Goal: Information Seeking & Learning: Learn about a topic

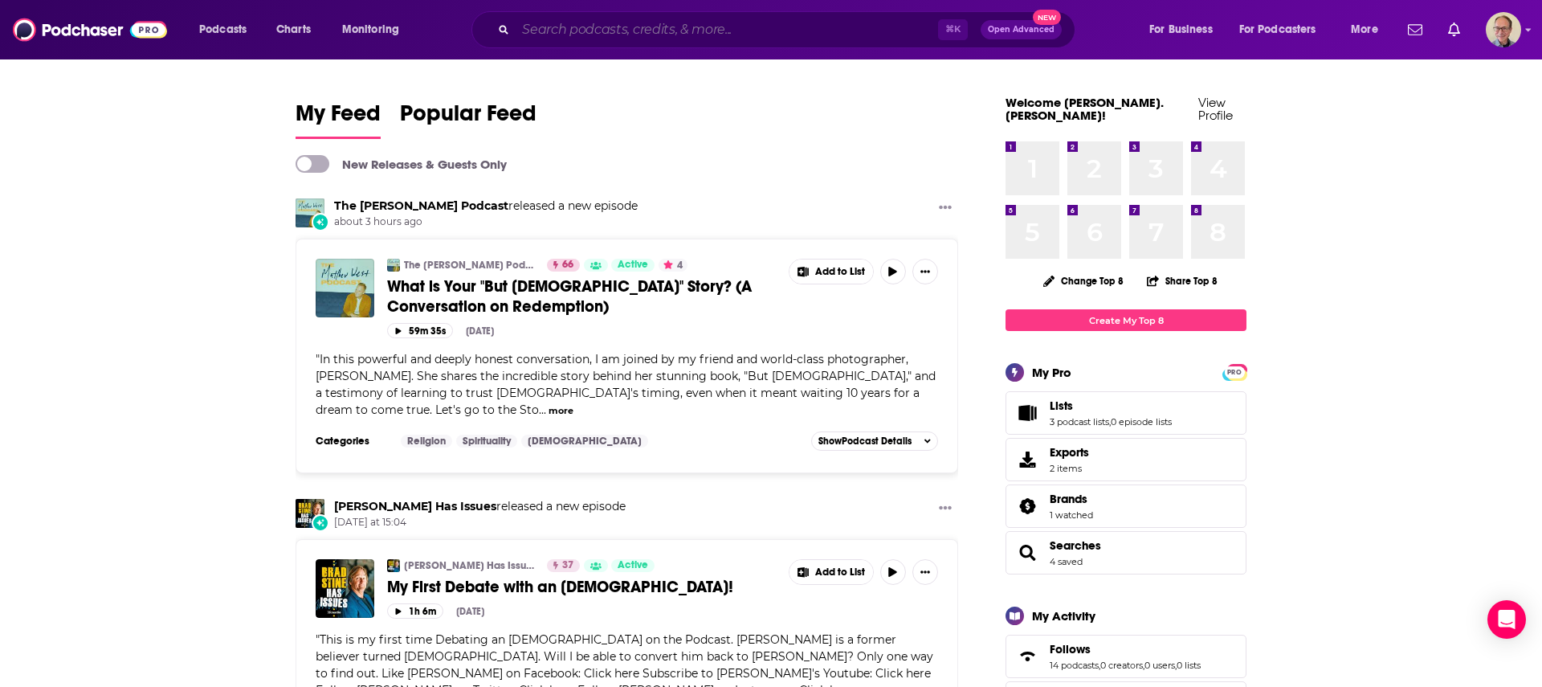
click at [607, 31] on input "Search podcasts, credits, & more..." at bounding box center [727, 30] width 423 height 26
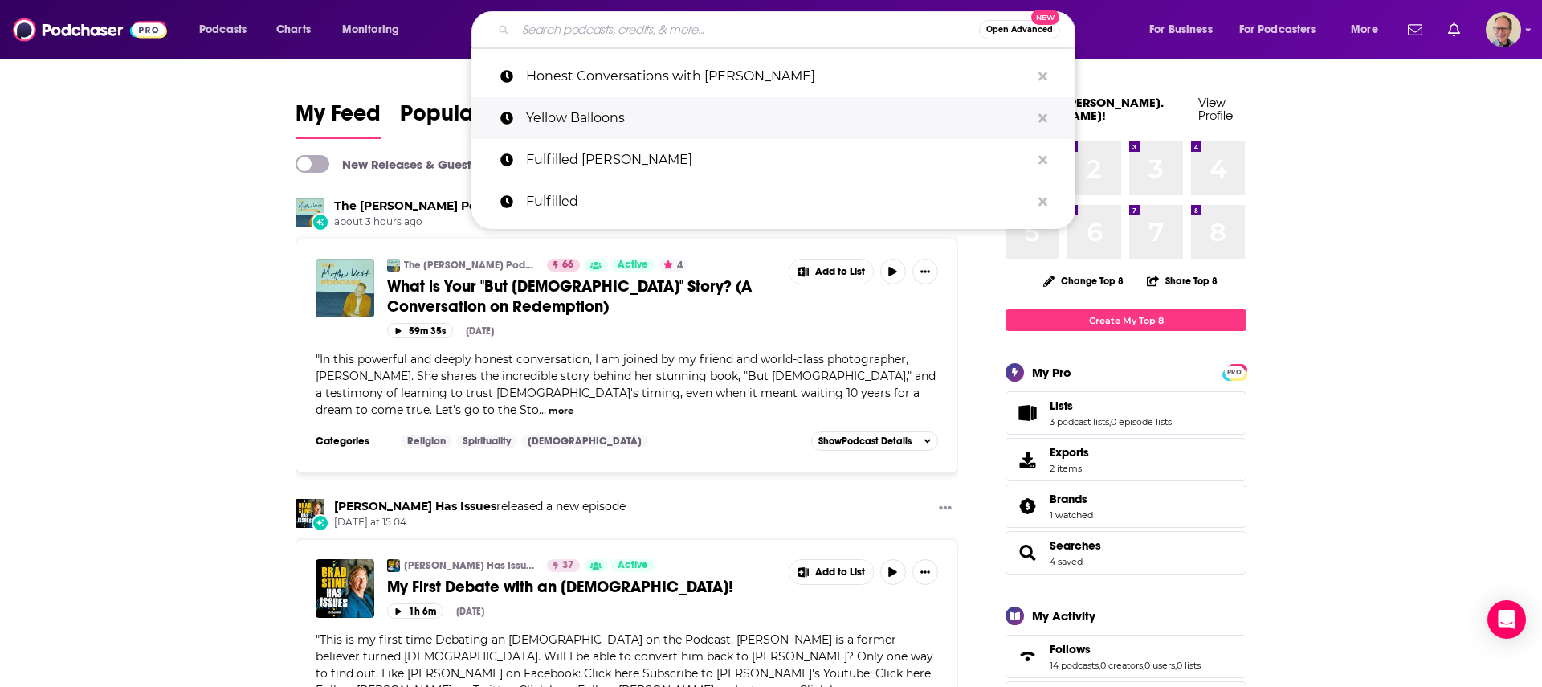
click at [586, 120] on p "Yellow Balloons" at bounding box center [778, 118] width 504 height 42
type input "Yellow Balloons"
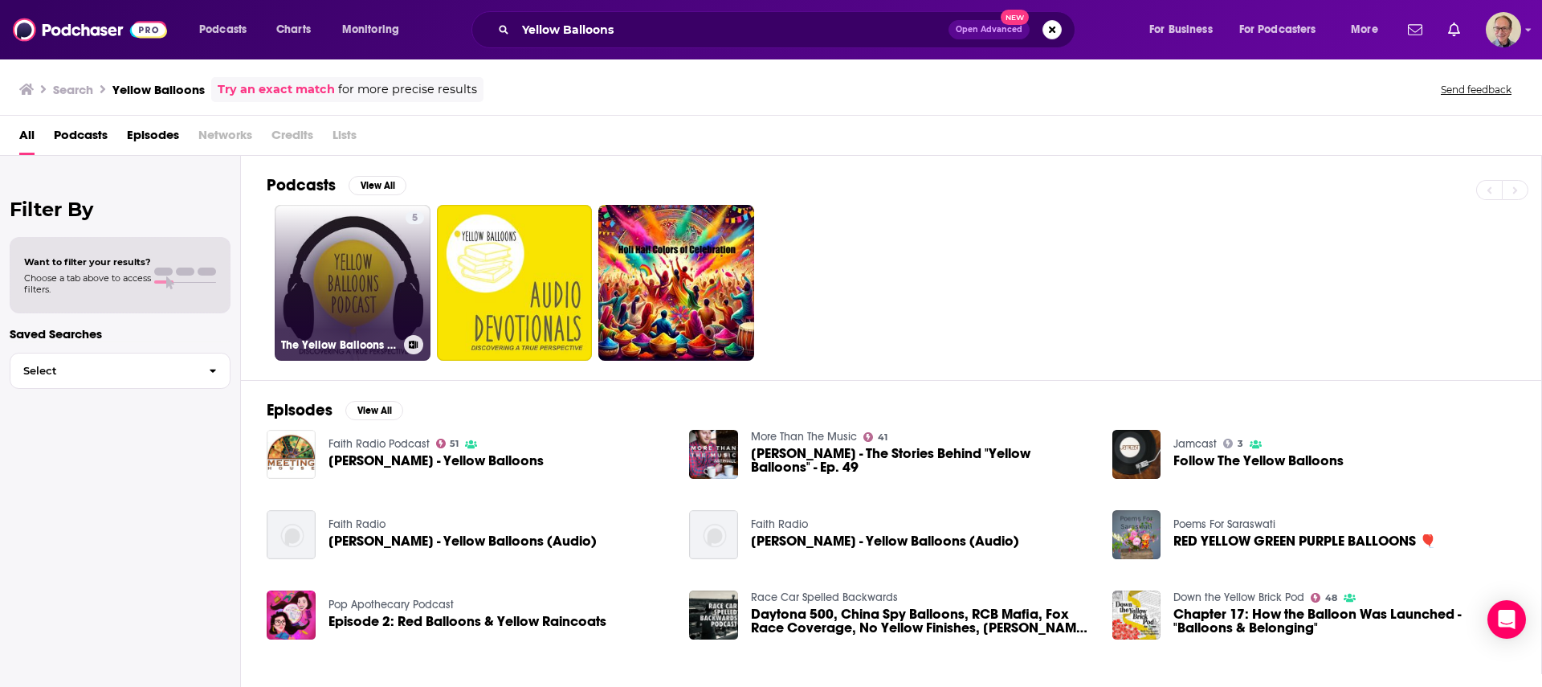
click at [365, 270] on link "5 The Yellow Balloons Podcast" at bounding box center [353, 283] width 156 height 156
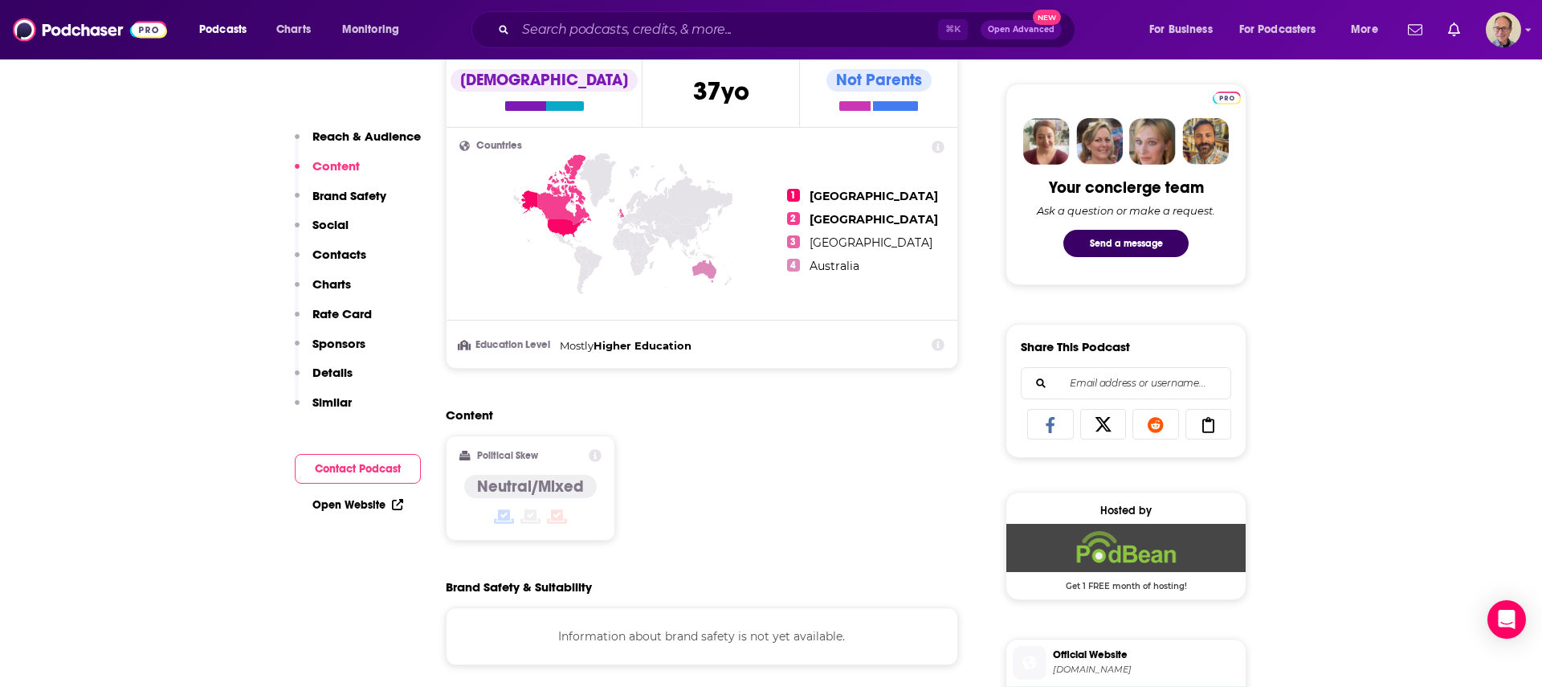
scroll to position [741, 0]
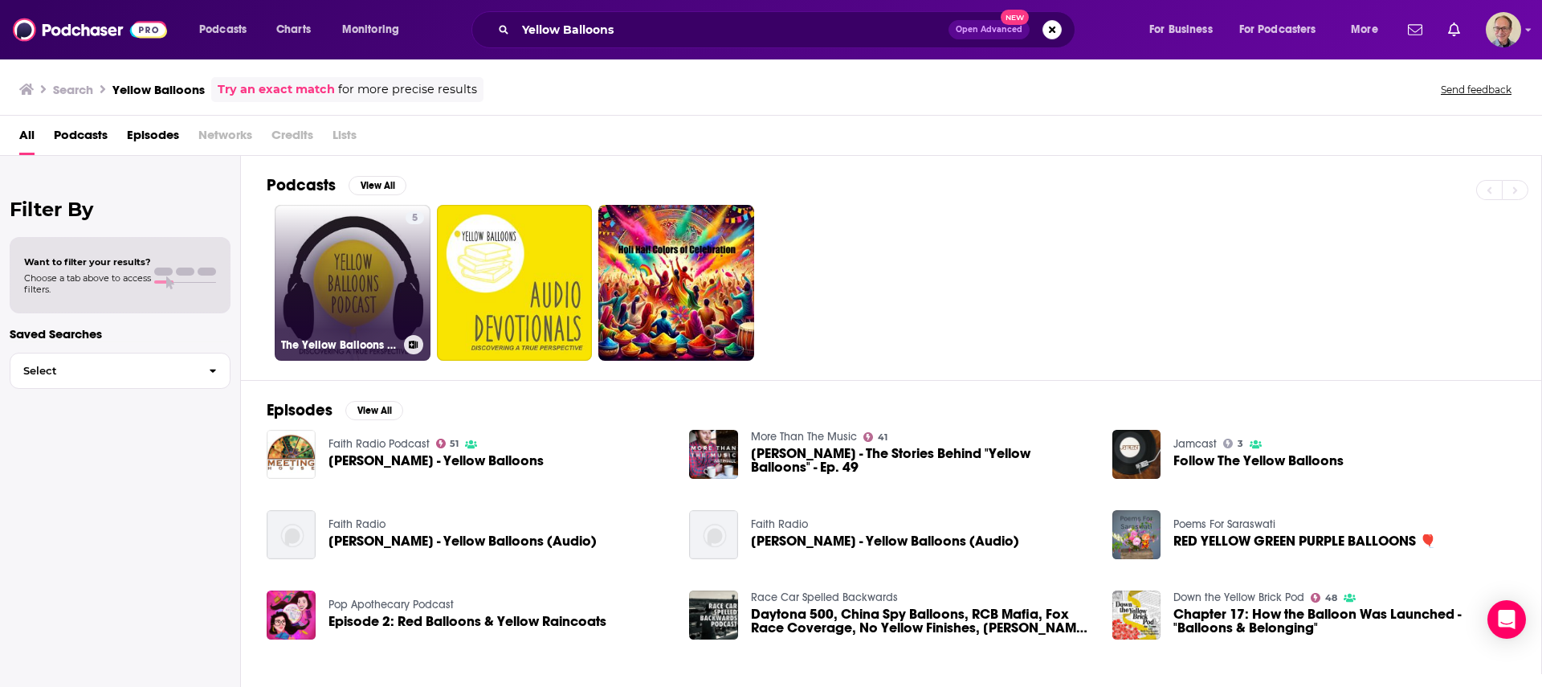
click at [345, 277] on link "5 The Yellow Balloons Podcast" at bounding box center [353, 283] width 156 height 156
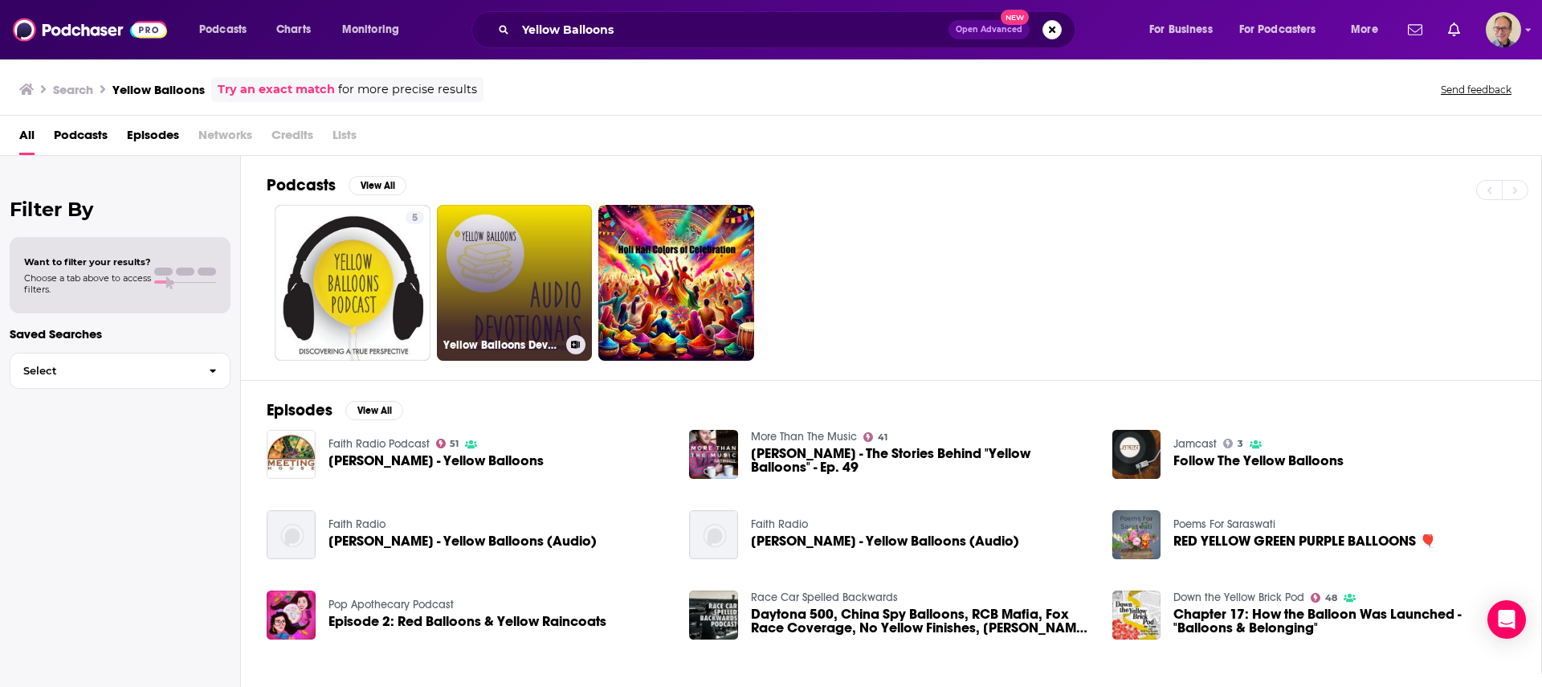
click at [503, 247] on link "Yellow Balloons Devotionals" at bounding box center [515, 283] width 156 height 156
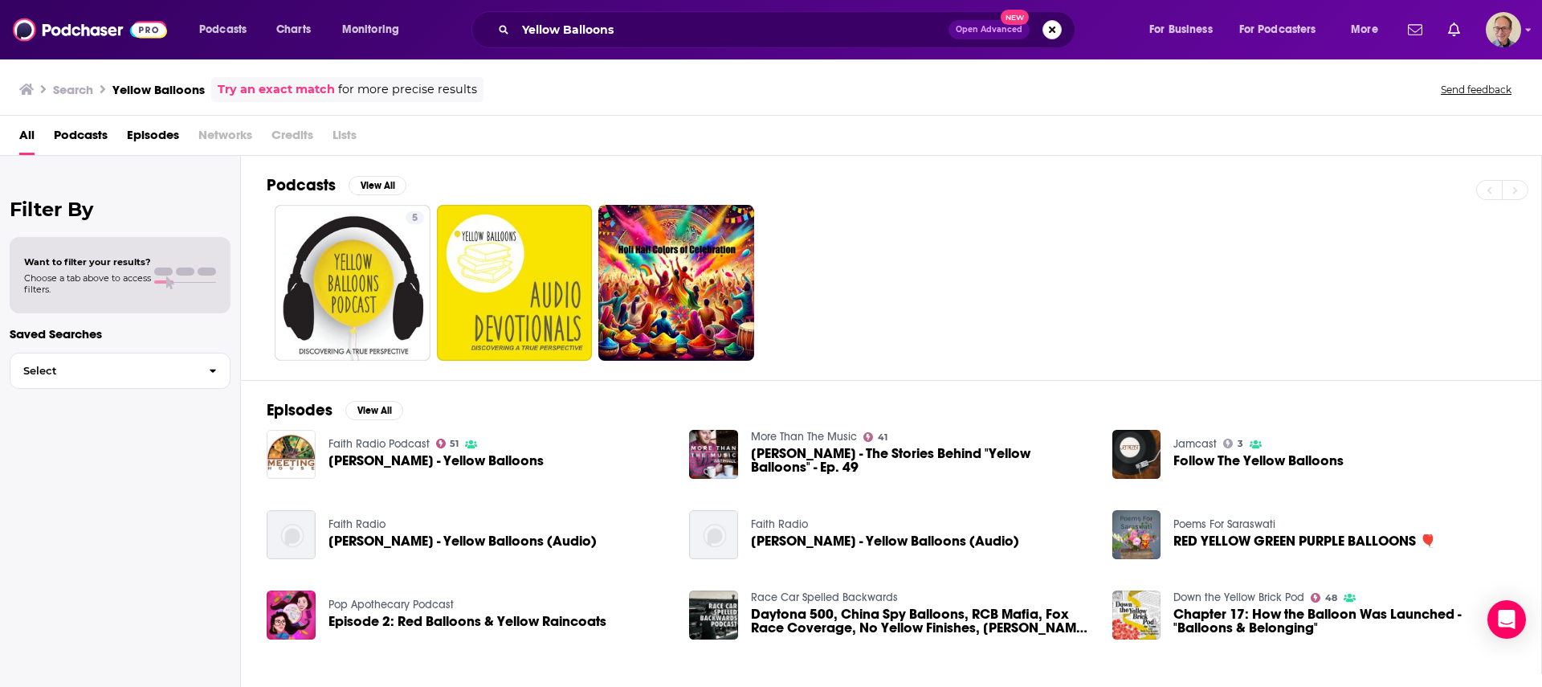
drag, startPoint x: 1054, startPoint y: 31, endPoint x: 863, endPoint y: 40, distance: 191.4
click at [1054, 31] on button "Search podcasts, credits, & more..." at bounding box center [1052, 29] width 19 height 19
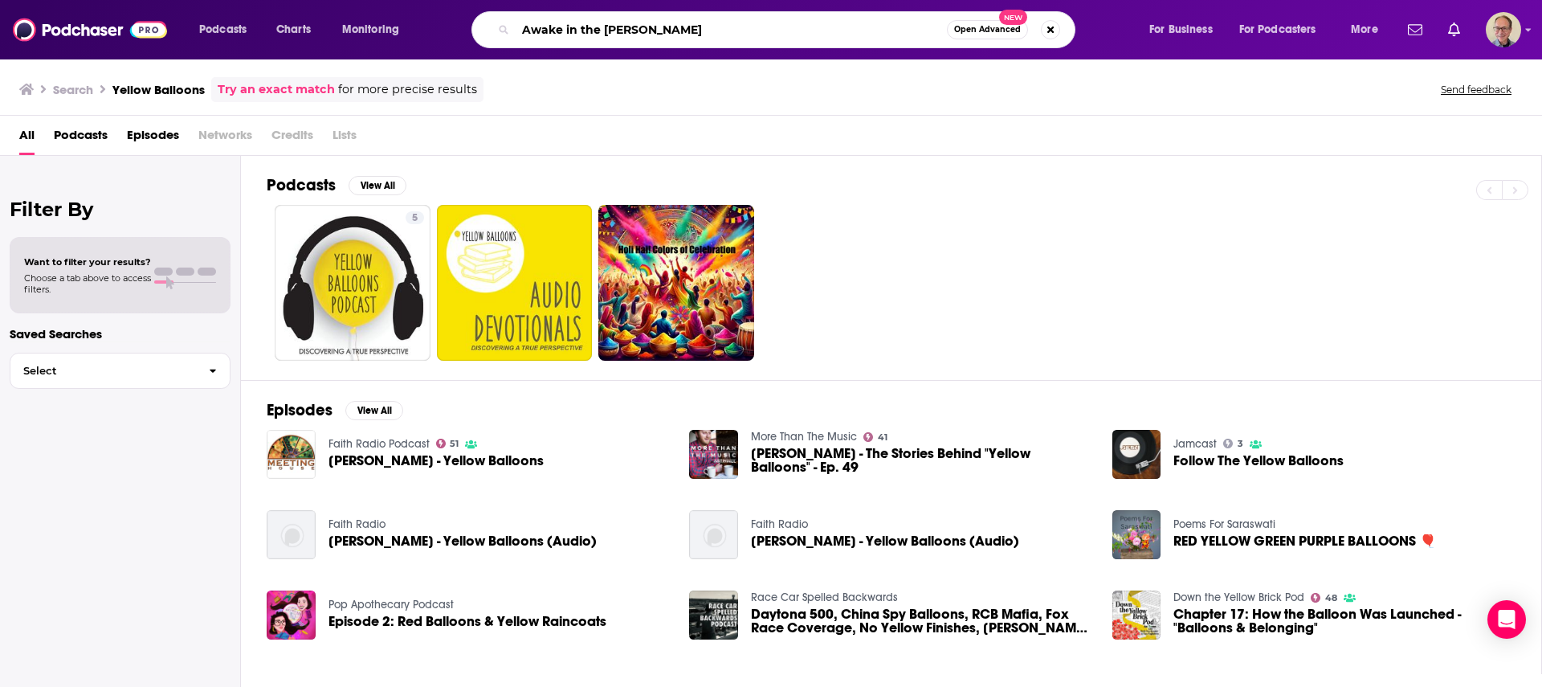
type input "Awake in the [PERSON_NAME]"
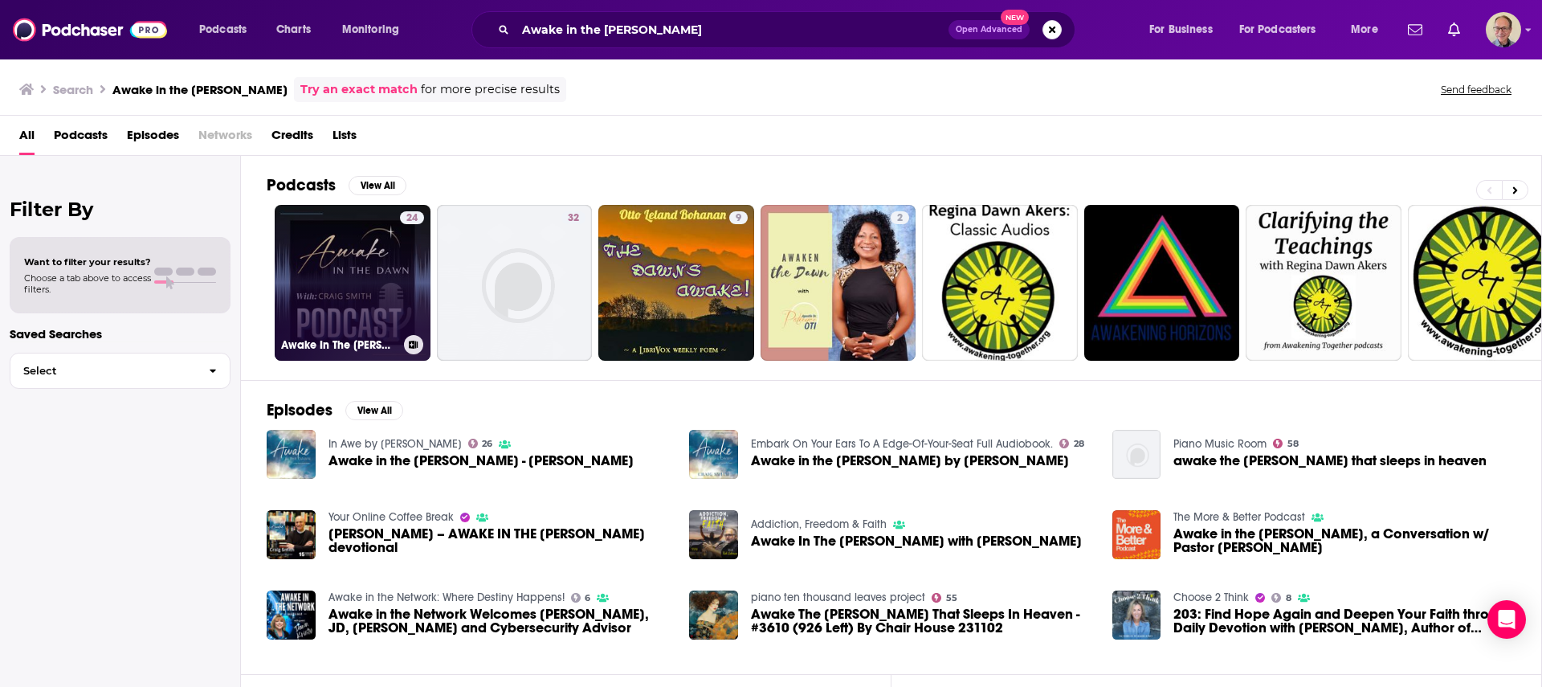
click at [358, 260] on link "24 Awake In The [PERSON_NAME] Daily Devotional Podcast" at bounding box center [353, 283] width 156 height 156
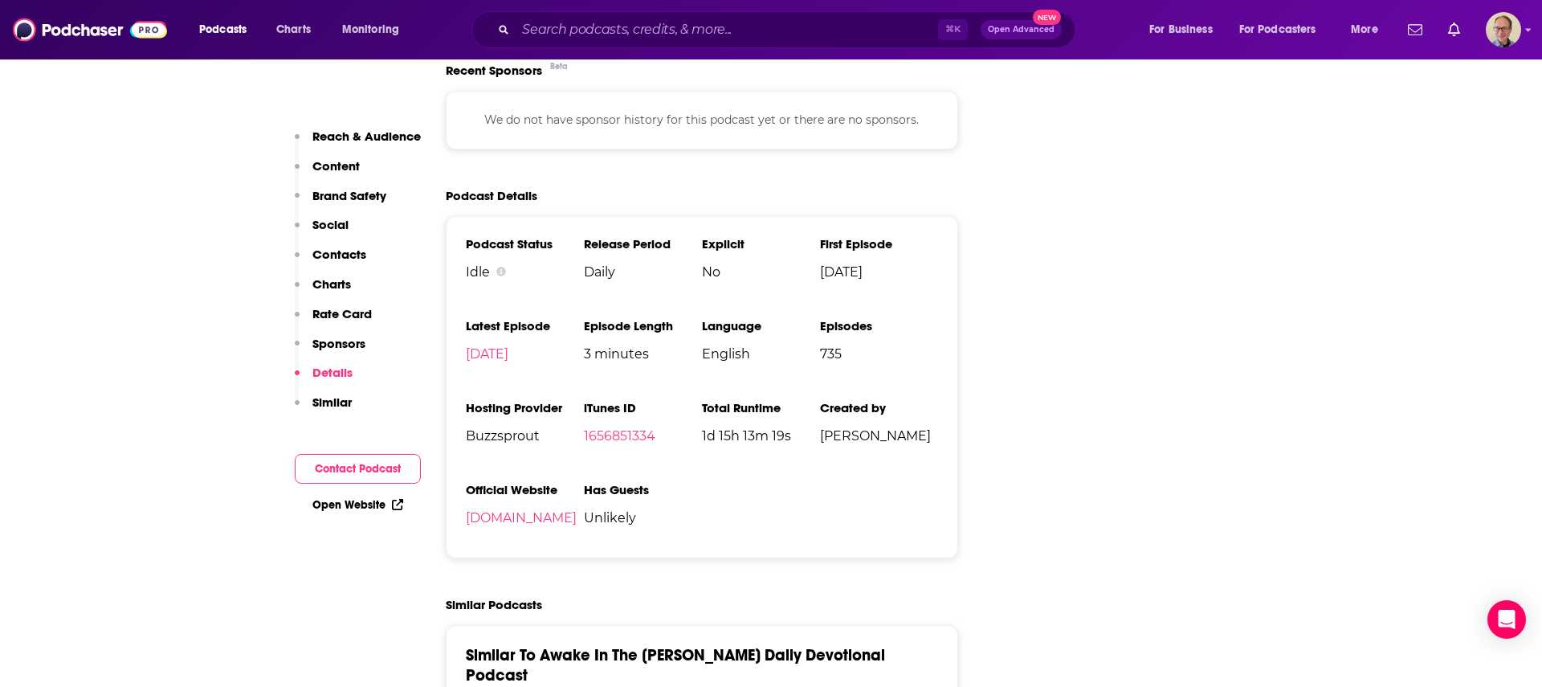
scroll to position [2195, 0]
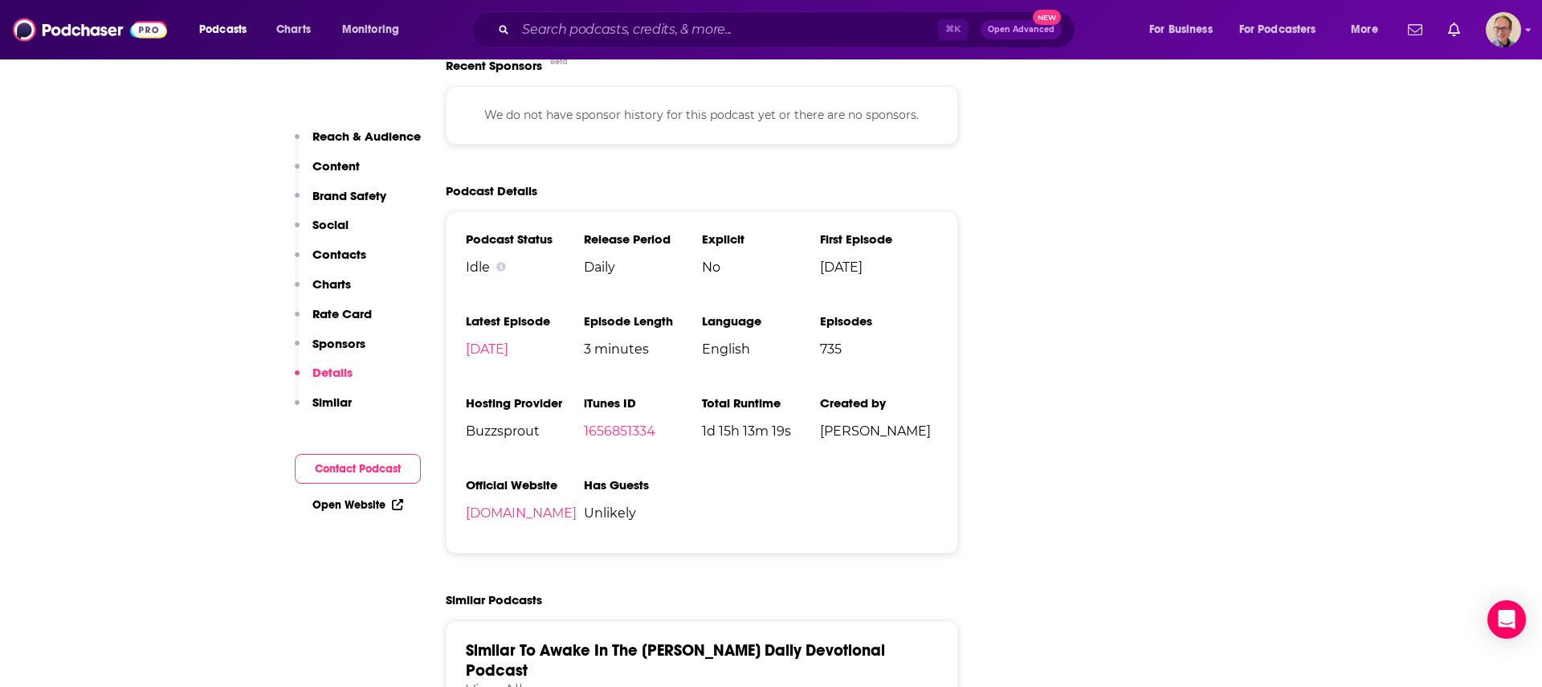
click at [357, 500] on link "Open Website" at bounding box center [357, 505] width 91 height 14
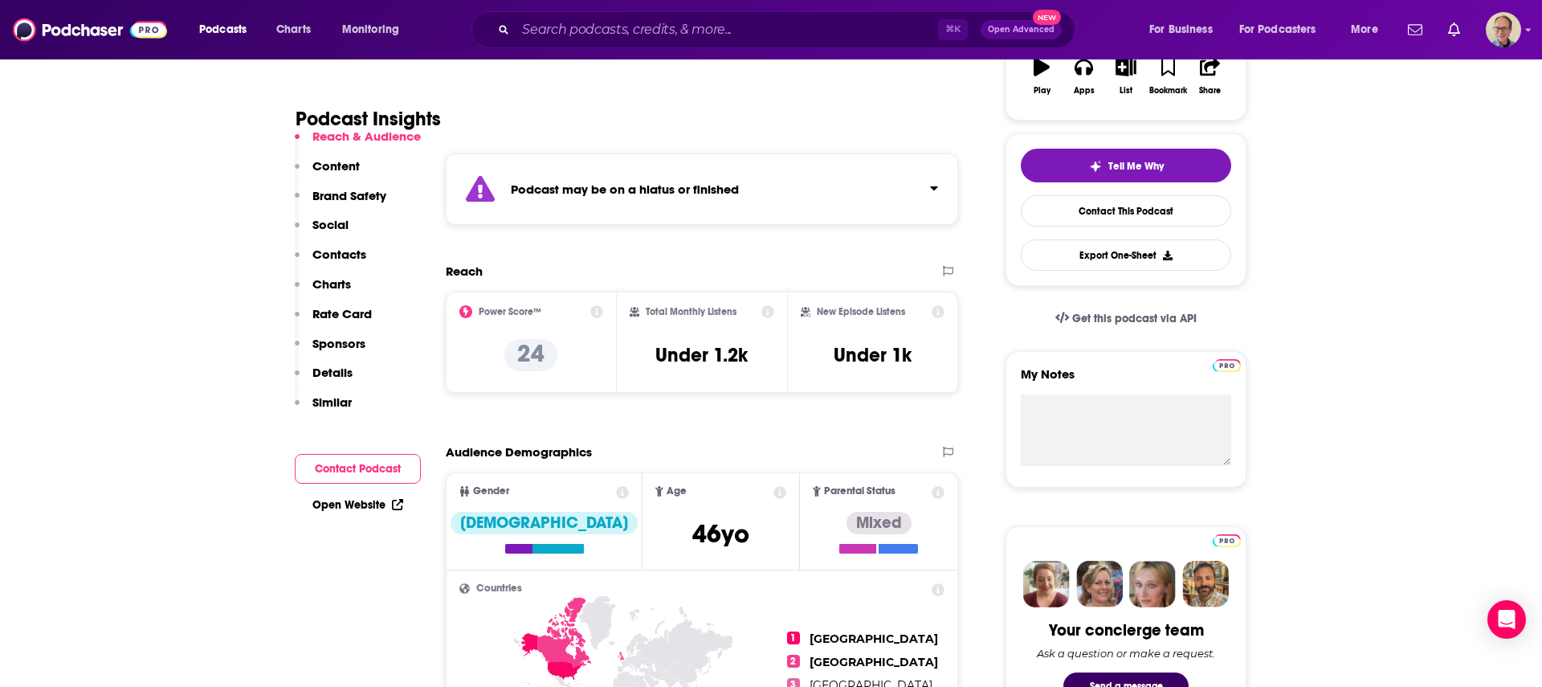
scroll to position [0, 0]
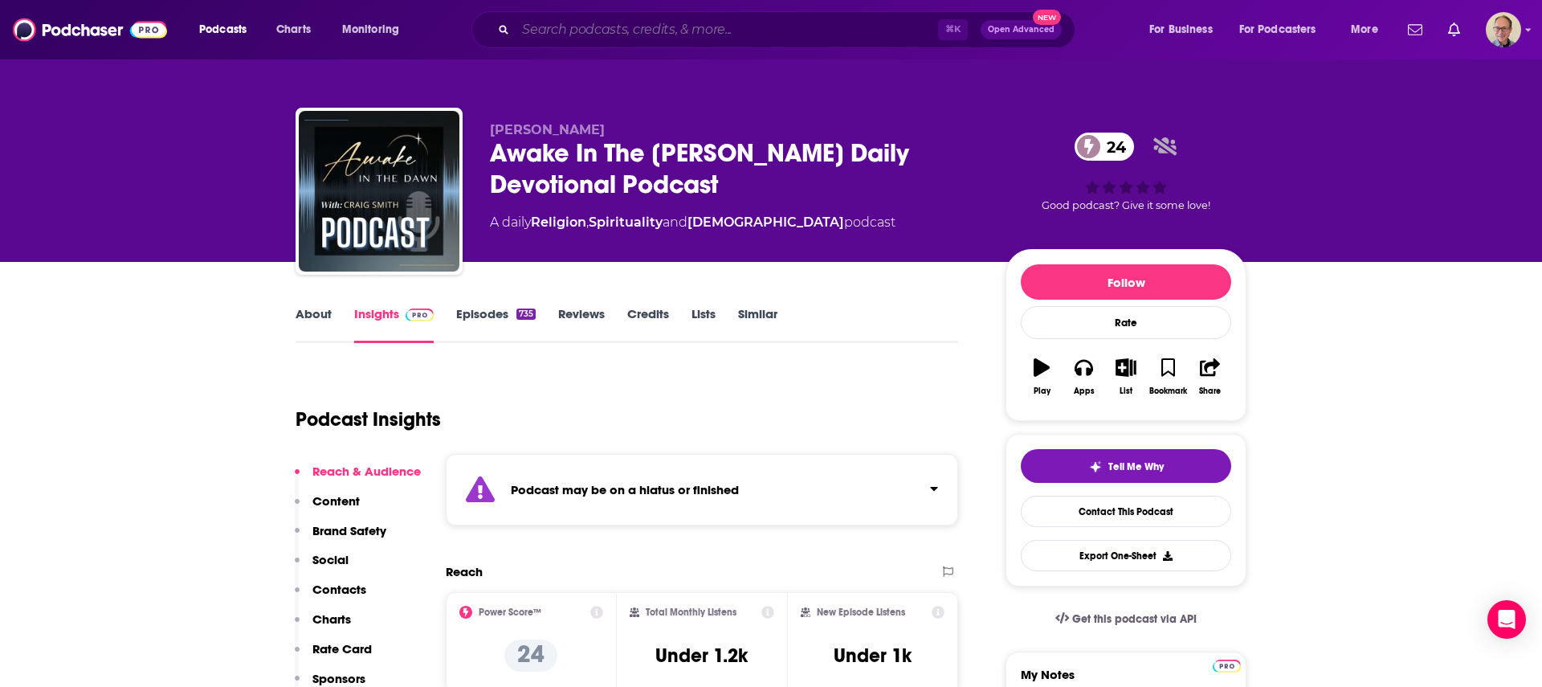
click at [572, 23] on input "Search podcasts, credits, & more..." at bounding box center [727, 30] width 423 height 26
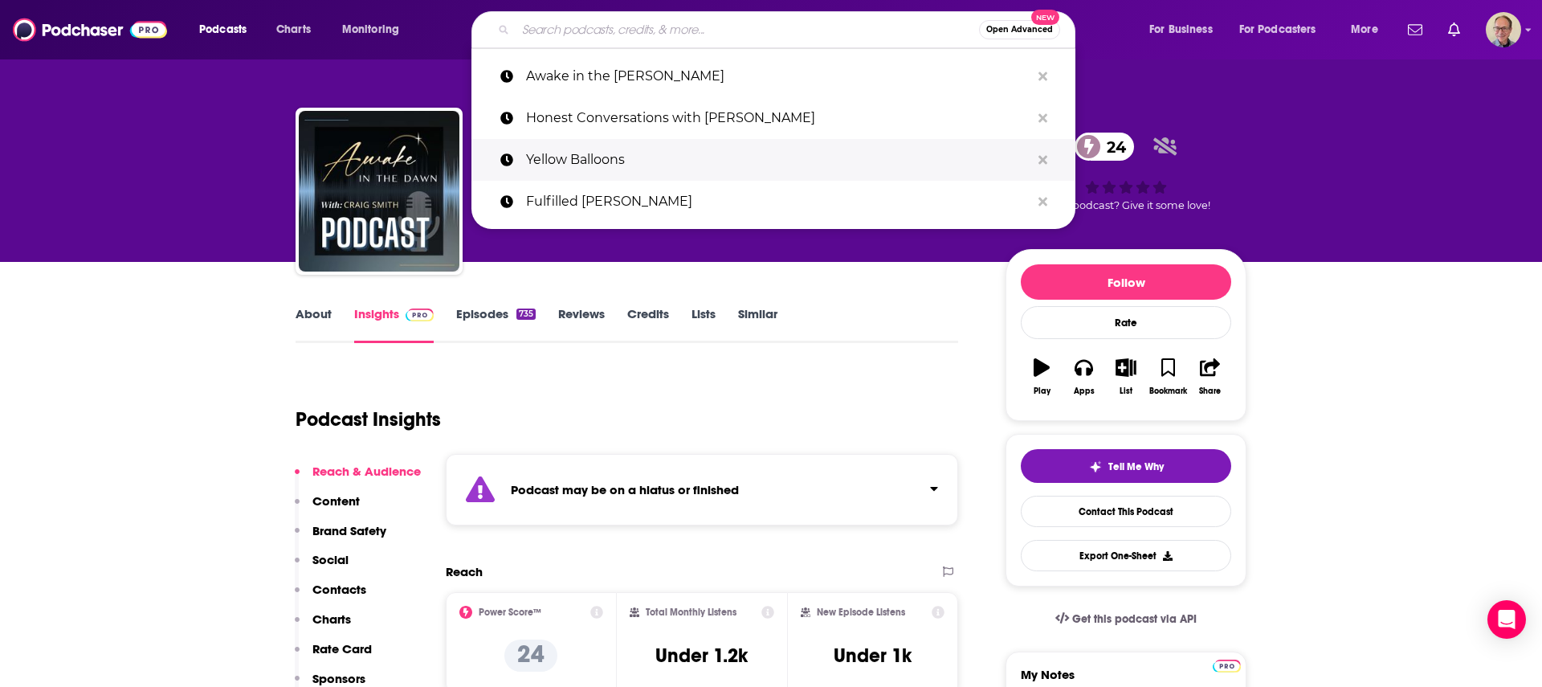
click at [569, 157] on p "Yellow Balloons" at bounding box center [778, 160] width 504 height 42
